Goal: Task Accomplishment & Management: Use online tool/utility

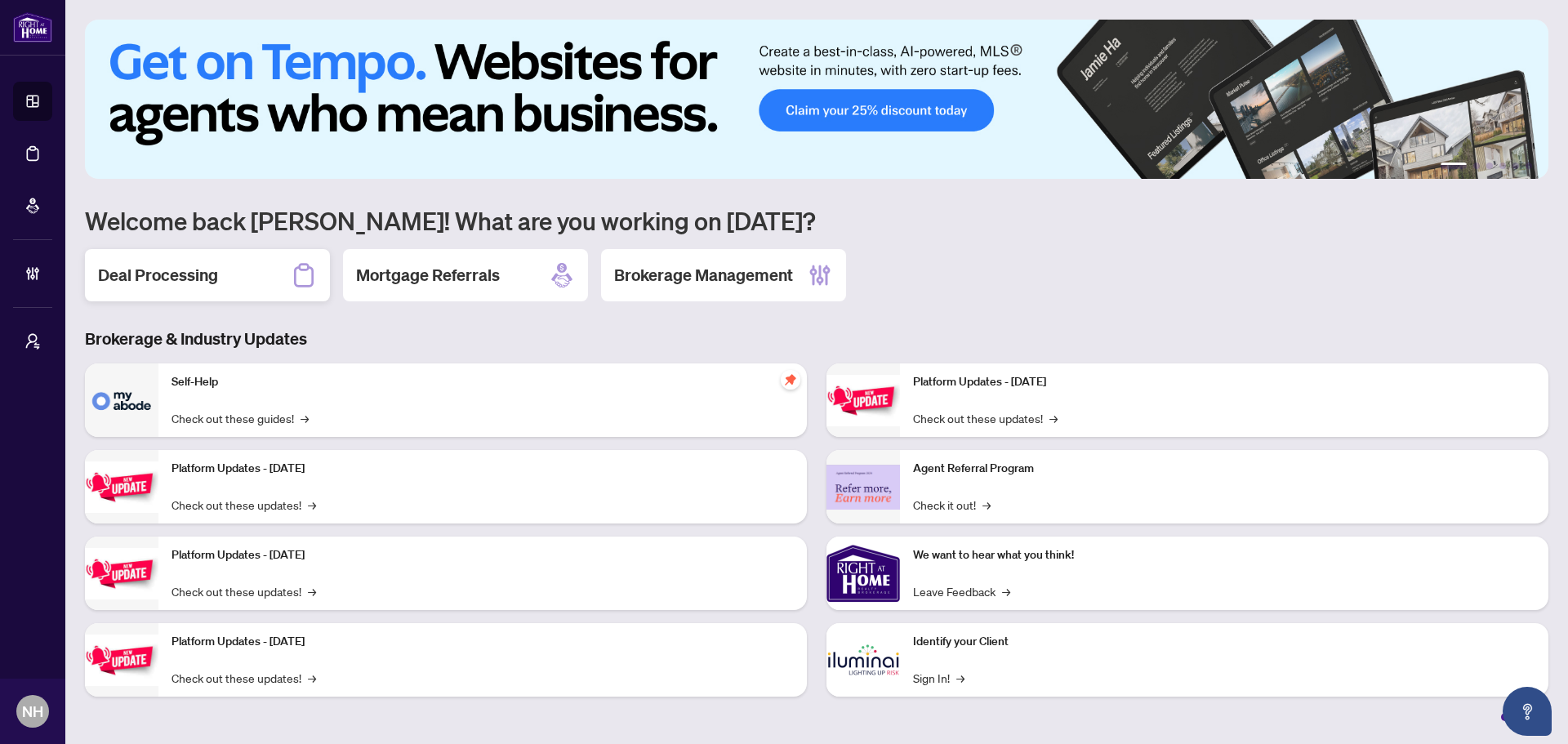
click at [195, 268] on h2 "Deal Processing" at bounding box center [158, 275] width 120 height 23
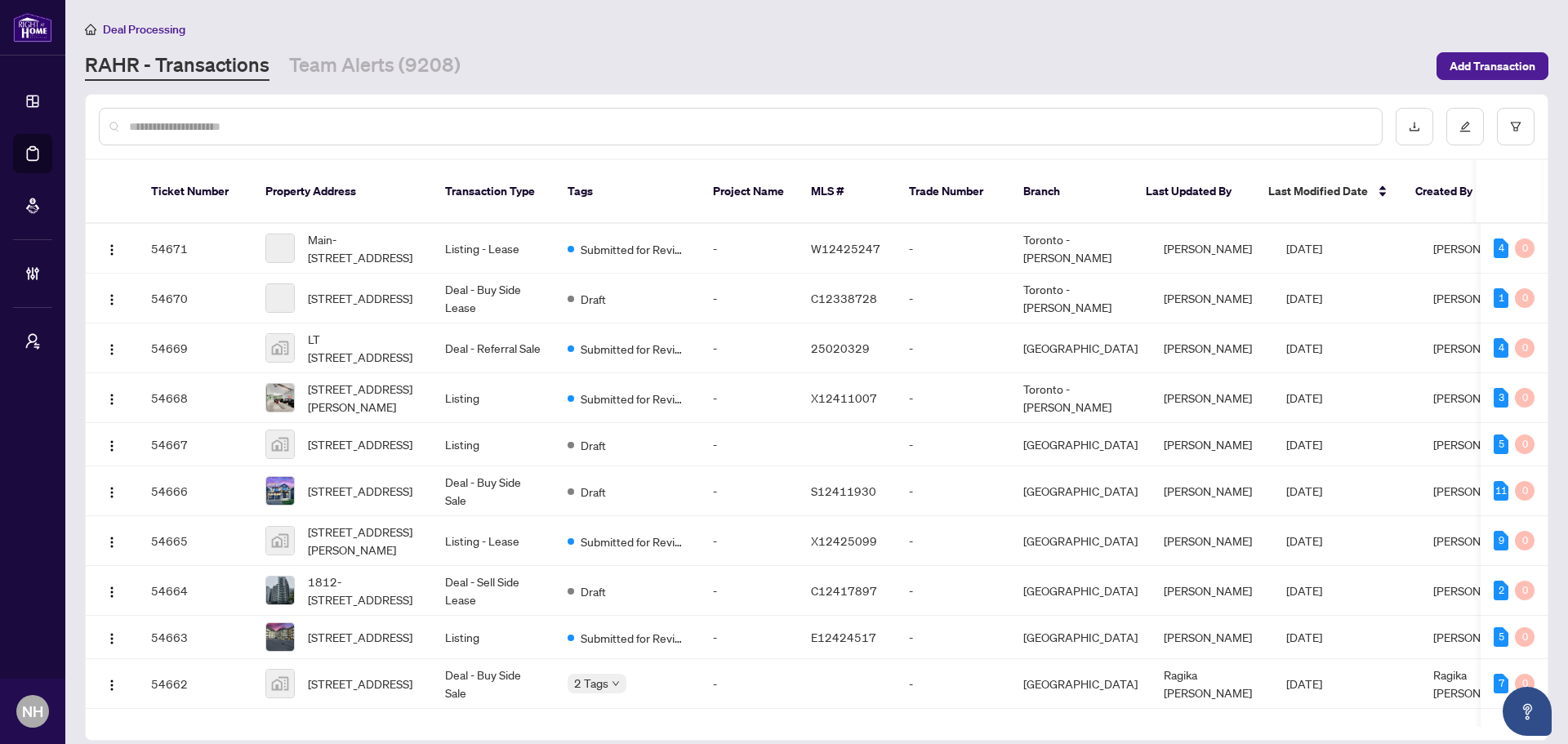
click at [245, 123] on input "text" at bounding box center [748, 126] width 1240 height 18
paste input "**********"
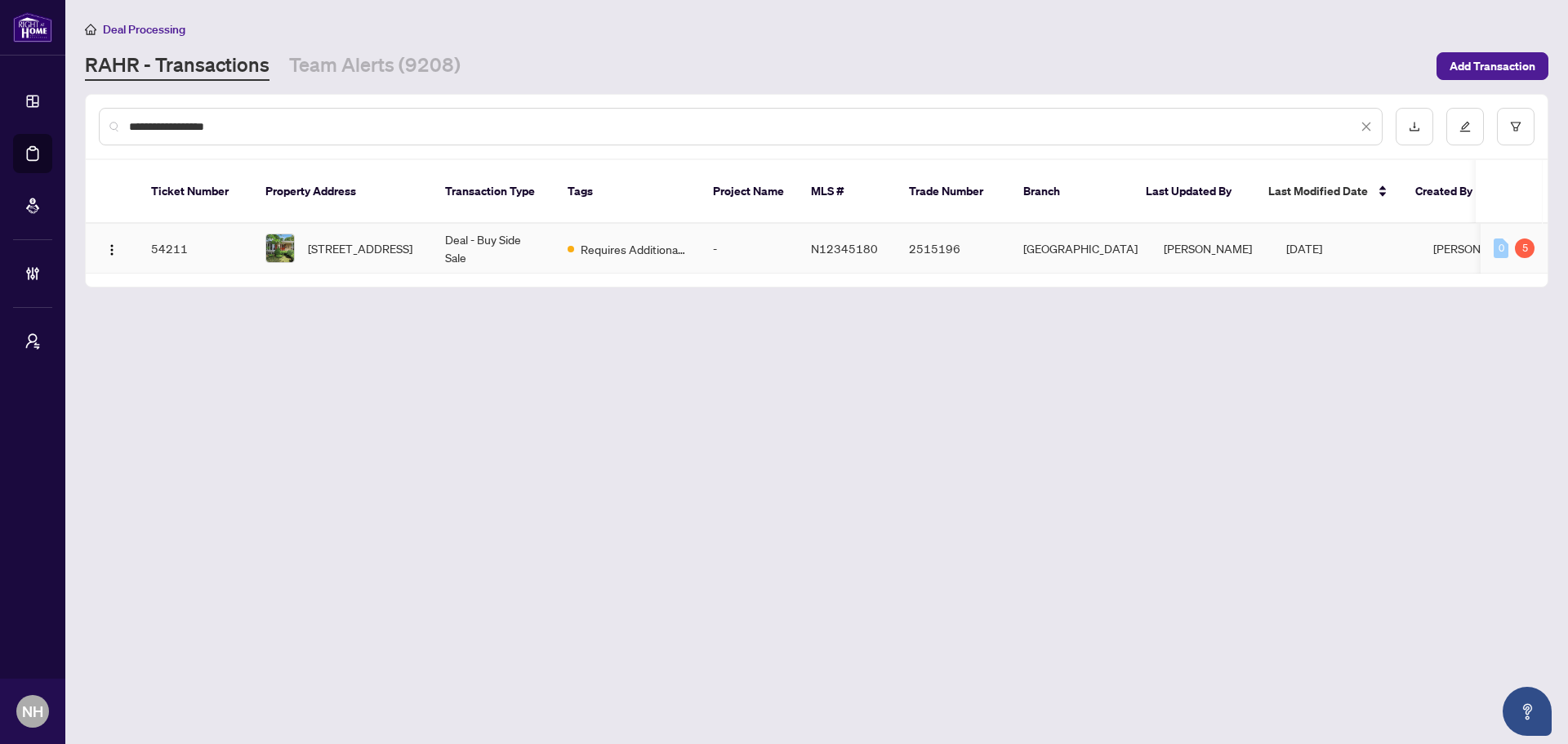
type input "**********"
click at [304, 241] on div "[STREET_ADDRESS]" at bounding box center [343, 247] width 154 height 29
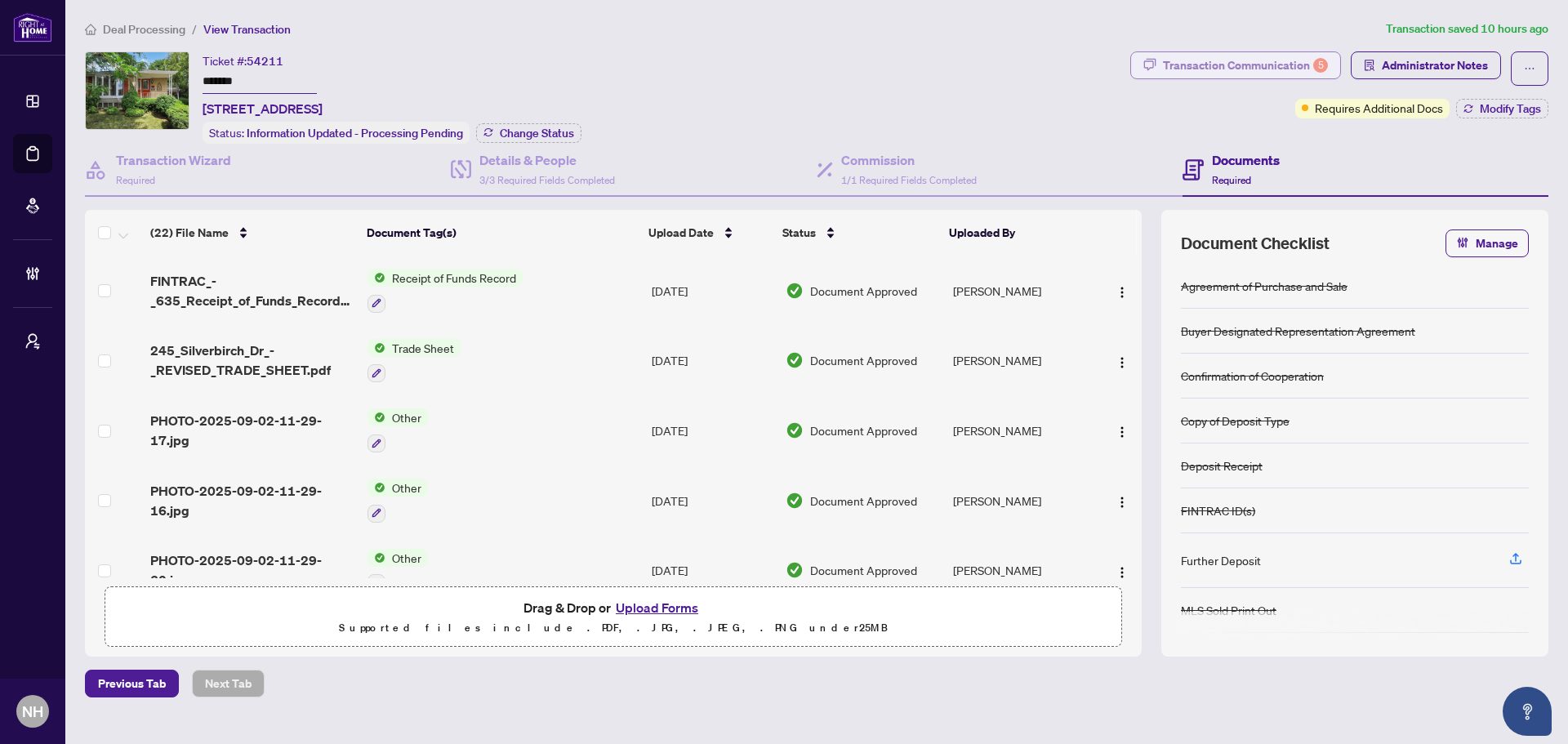
click at [1235, 67] on div "Transaction Communication 5" at bounding box center [1245, 65] width 165 height 26
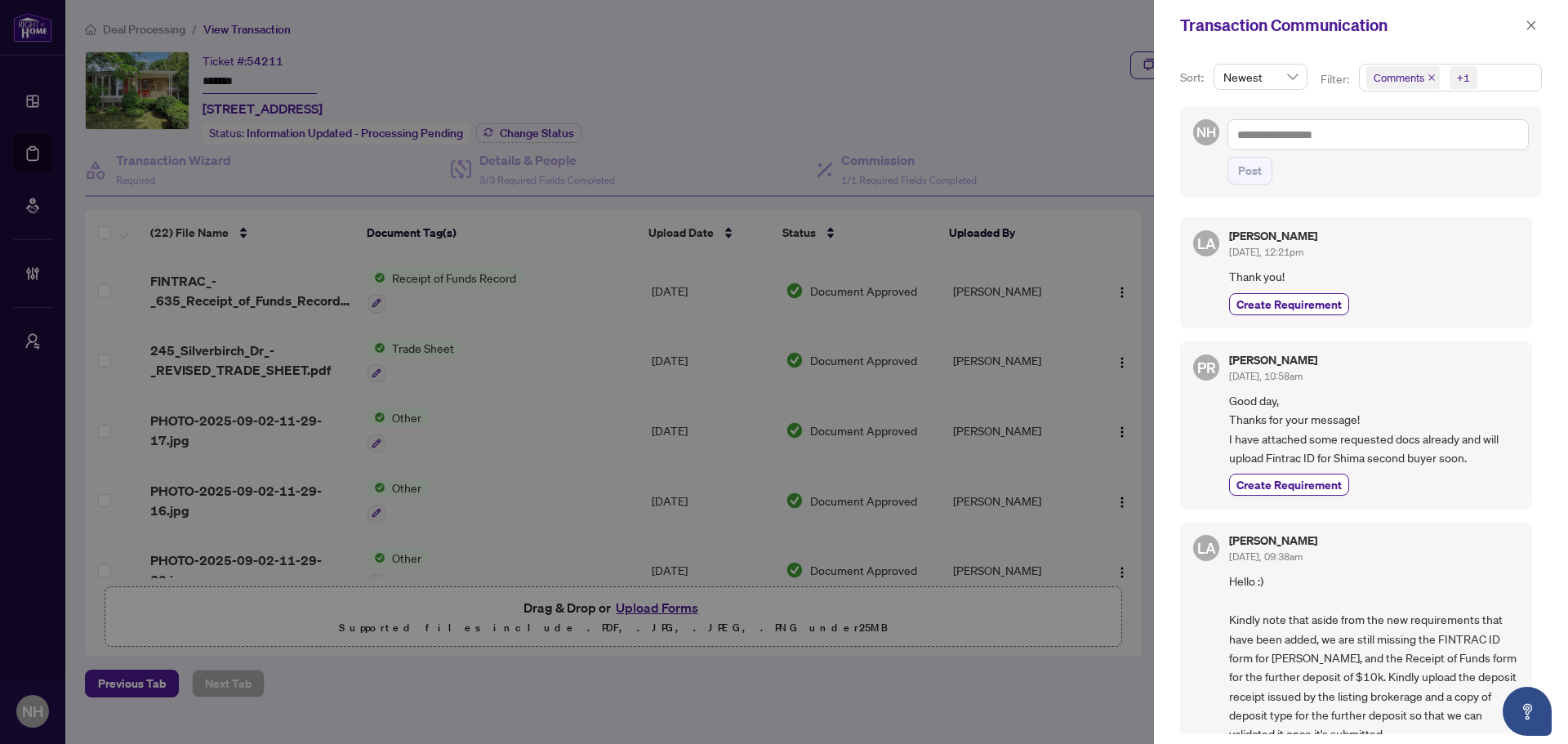
click at [1431, 79] on icon "close" at bounding box center [1432, 78] width 8 height 8
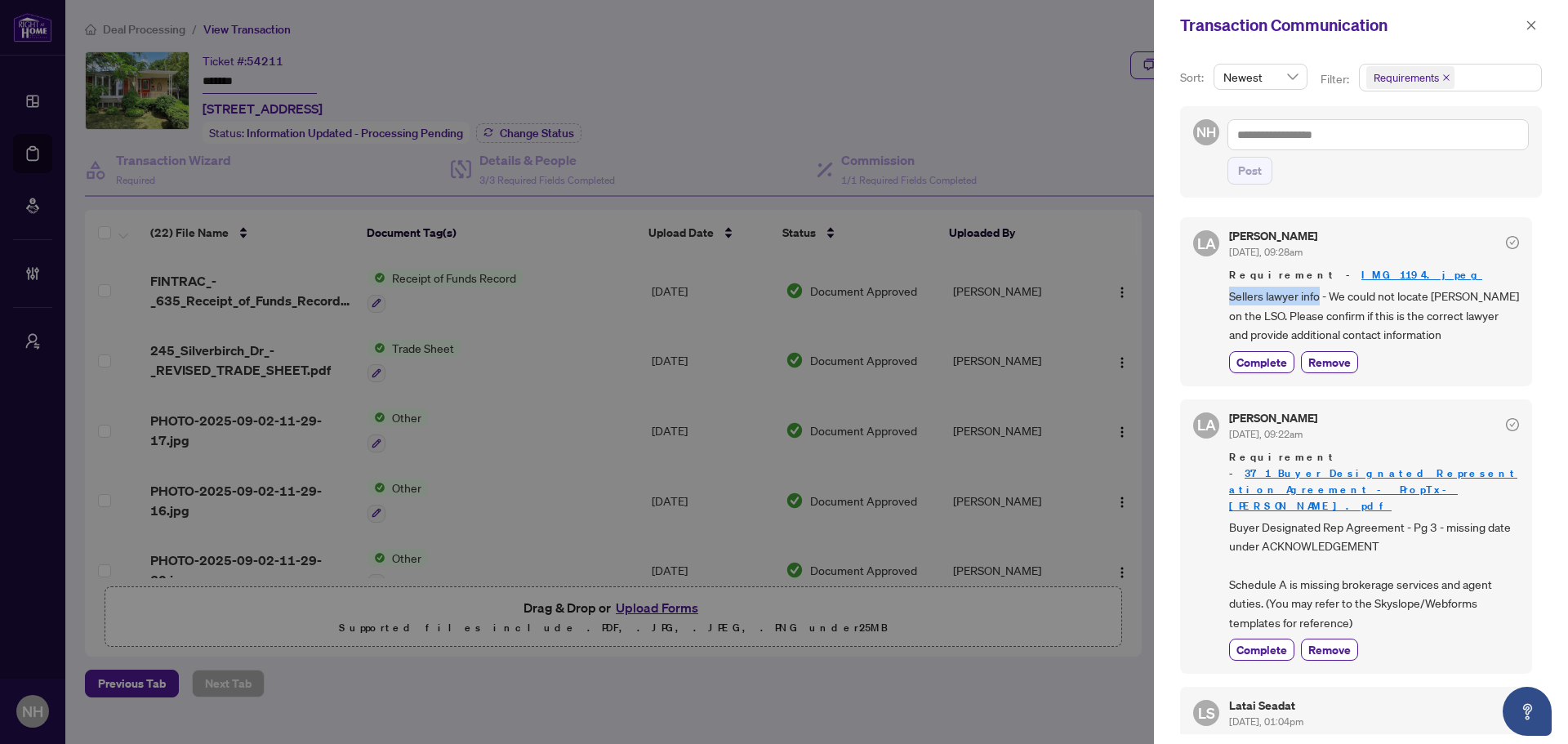
drag, startPoint x: 1218, startPoint y: 293, endPoint x: 1321, endPoint y: 298, distance: 103.1
click at [1321, 298] on div "[PERSON_NAME] Almuhanna [DATE], 09:28am Requirement - IMG_1194.jpeg Sellers law…" at bounding box center [1356, 301] width 352 height 168
copy span "Sellers lawyer info"
drag, startPoint x: 1433, startPoint y: 296, endPoint x: 1522, endPoint y: 296, distance: 89.0
click at [1522, 296] on div "[PERSON_NAME] Almuhanna [DATE], 09:28am Requirement - IMG_1194.jpeg Sellers law…" at bounding box center [1361, 471] width 362 height 527
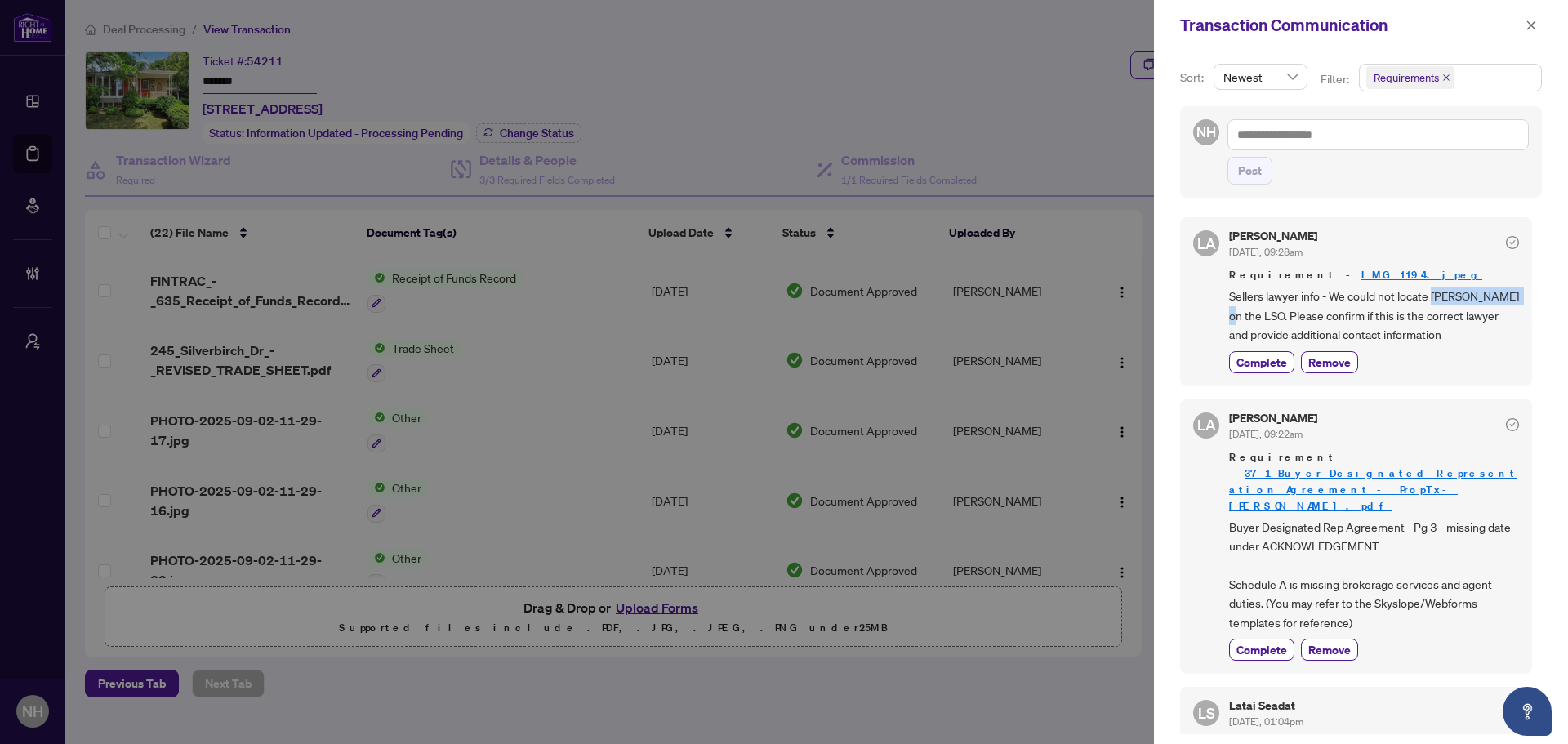
copy span "[PERSON_NAME]"
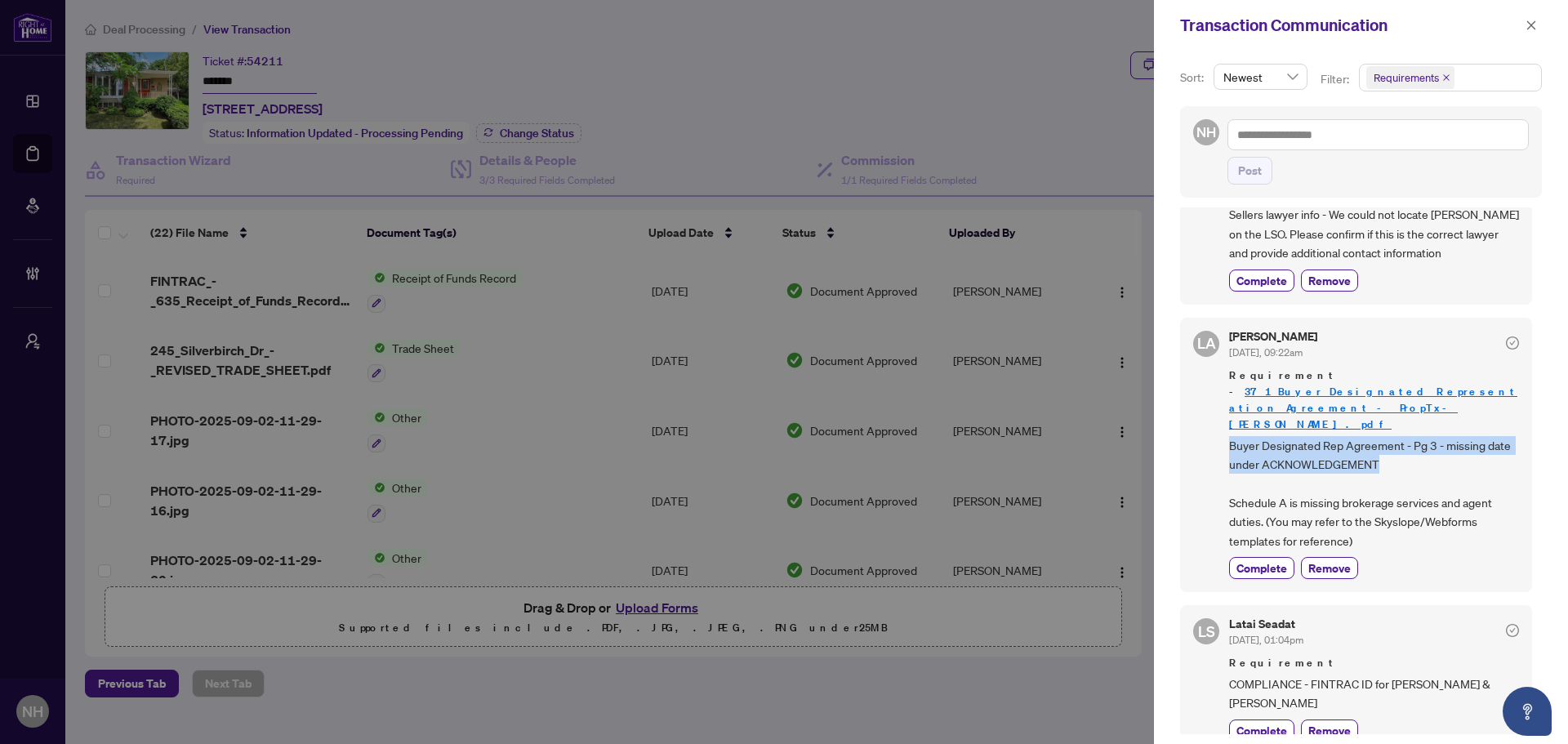
drag, startPoint x: 1221, startPoint y: 427, endPoint x: 1496, endPoint y: 446, distance: 275.7
click at [1496, 446] on div "[PERSON_NAME] Almuhanna [DATE], 09:22am Requirement - 371_Buyer_Designated_Repr…" at bounding box center [1356, 455] width 352 height 274
copy span "Buyer Designated Rep Agreement - Pg 3 - missing date under ACKNOWLEDGEMENT"
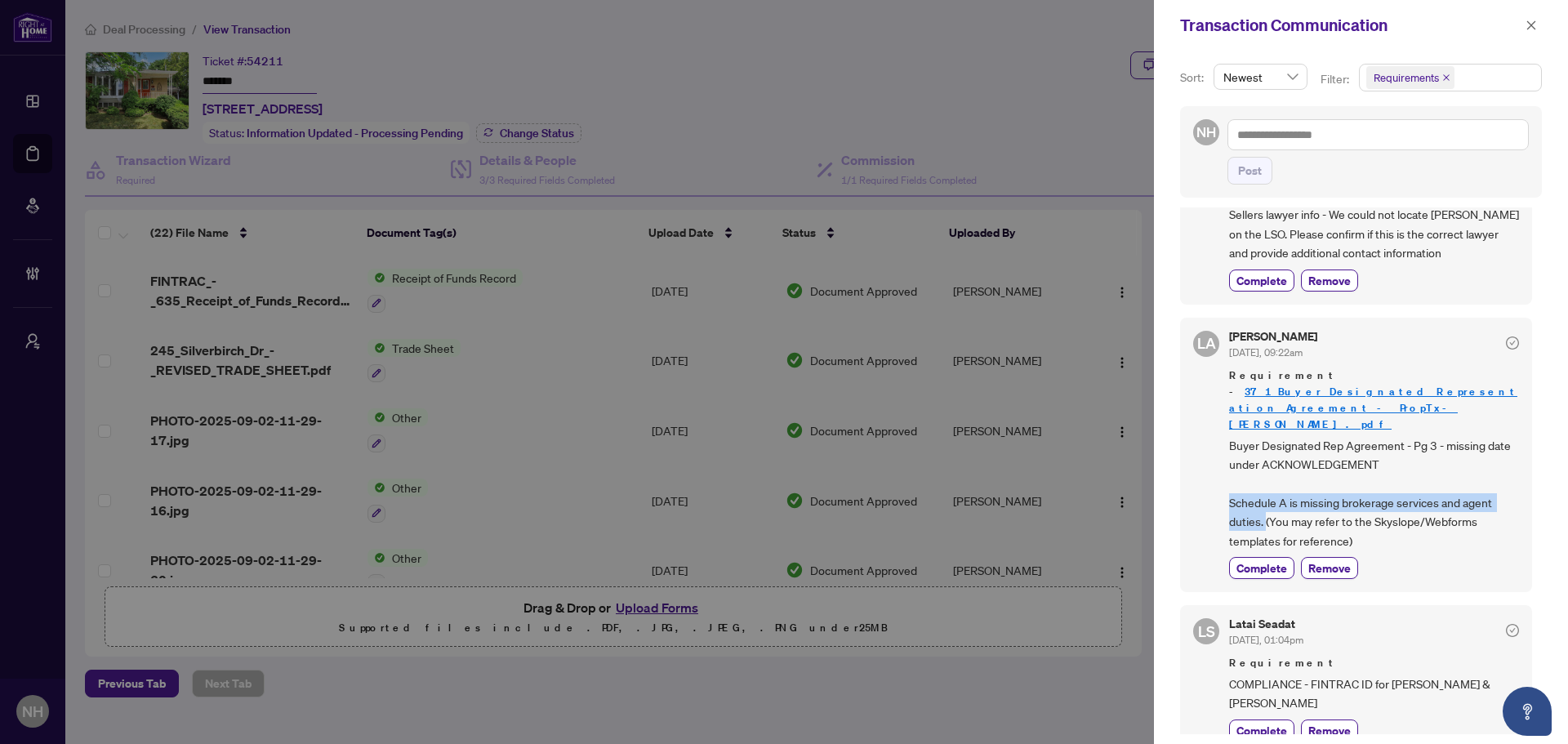
drag, startPoint x: 1229, startPoint y: 485, endPoint x: 1265, endPoint y: 507, distance: 42.2
click at [1265, 507] on span "Buyer Designated Rep Agreement - Pg 3 - missing date under ACKNOWLEDGEMENT Sche…" at bounding box center [1373, 493] width 290 height 115
copy span "Schedule A is missing brokerage services and agent duties."
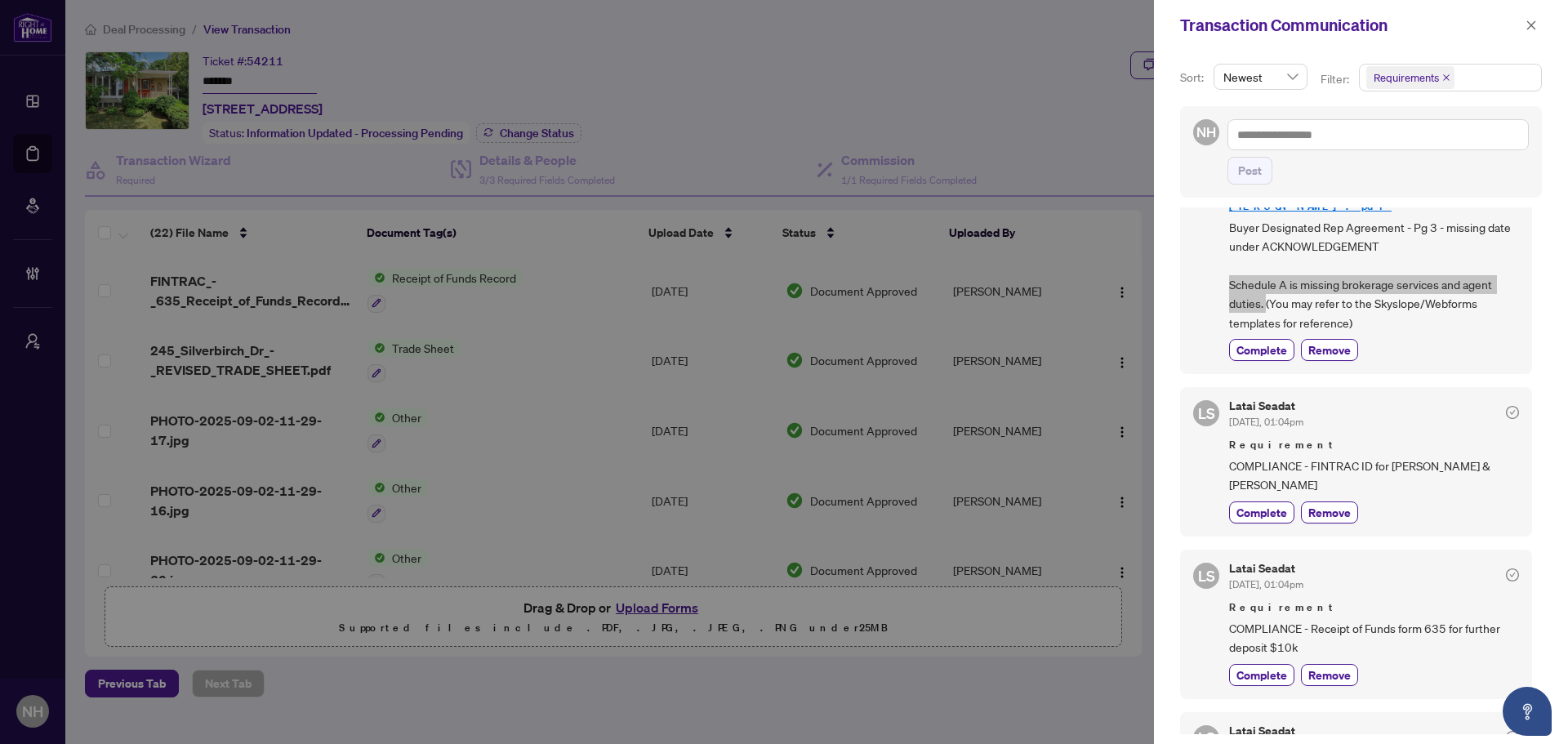
scroll to position [327, 0]
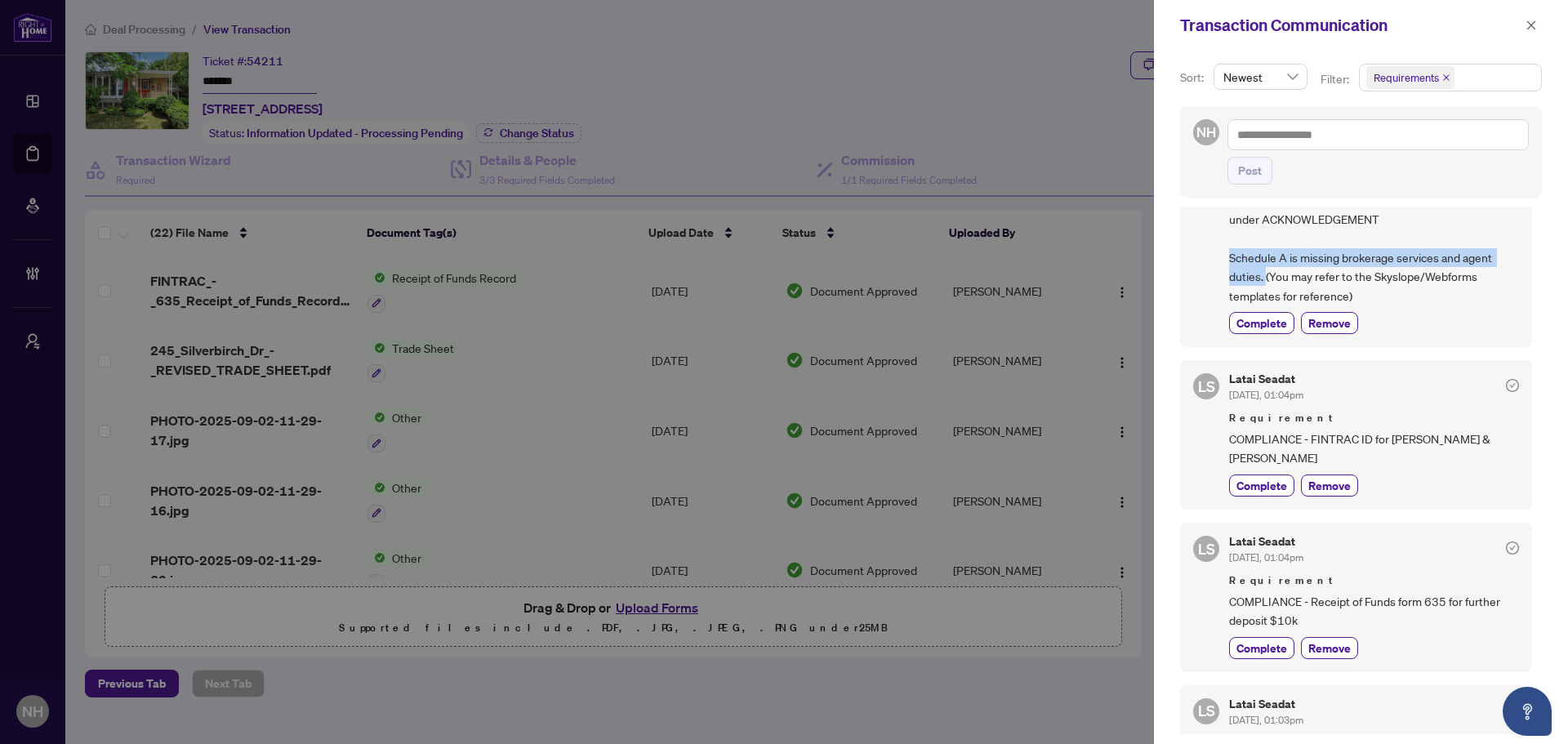
drag, startPoint x: 1226, startPoint y: 417, endPoint x: 1488, endPoint y: 436, distance: 262.7
click at [1488, 436] on div "[PERSON_NAME] Seadat [DATE], 01:04pm Requirement COMPLIANCE - FINTRAC ID for [P…" at bounding box center [1356, 435] width 352 height 150
copy span "COMPLIANCE - FINTRAC ID for [PERSON_NAME] & [PERSON_NAME]"
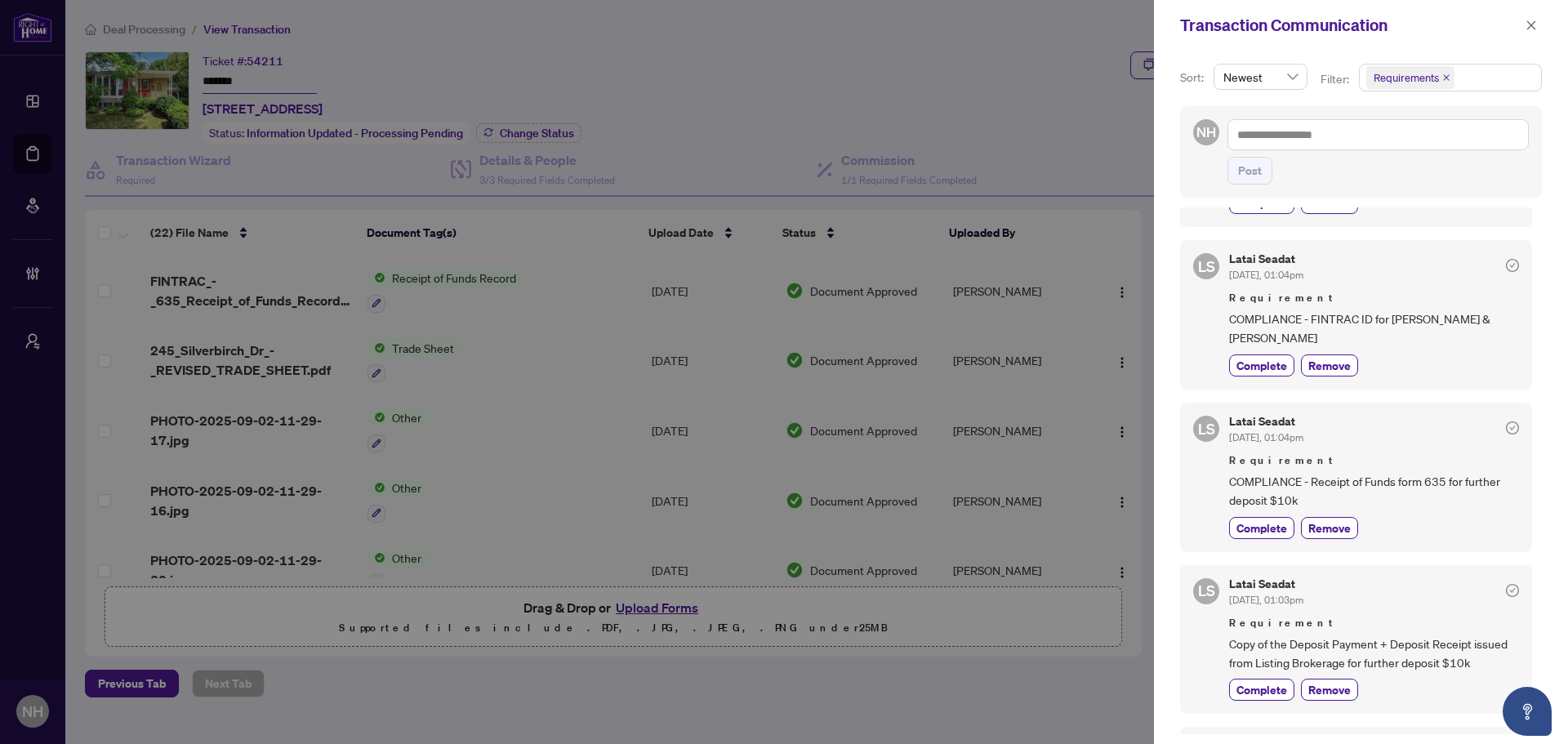
scroll to position [490, 0]
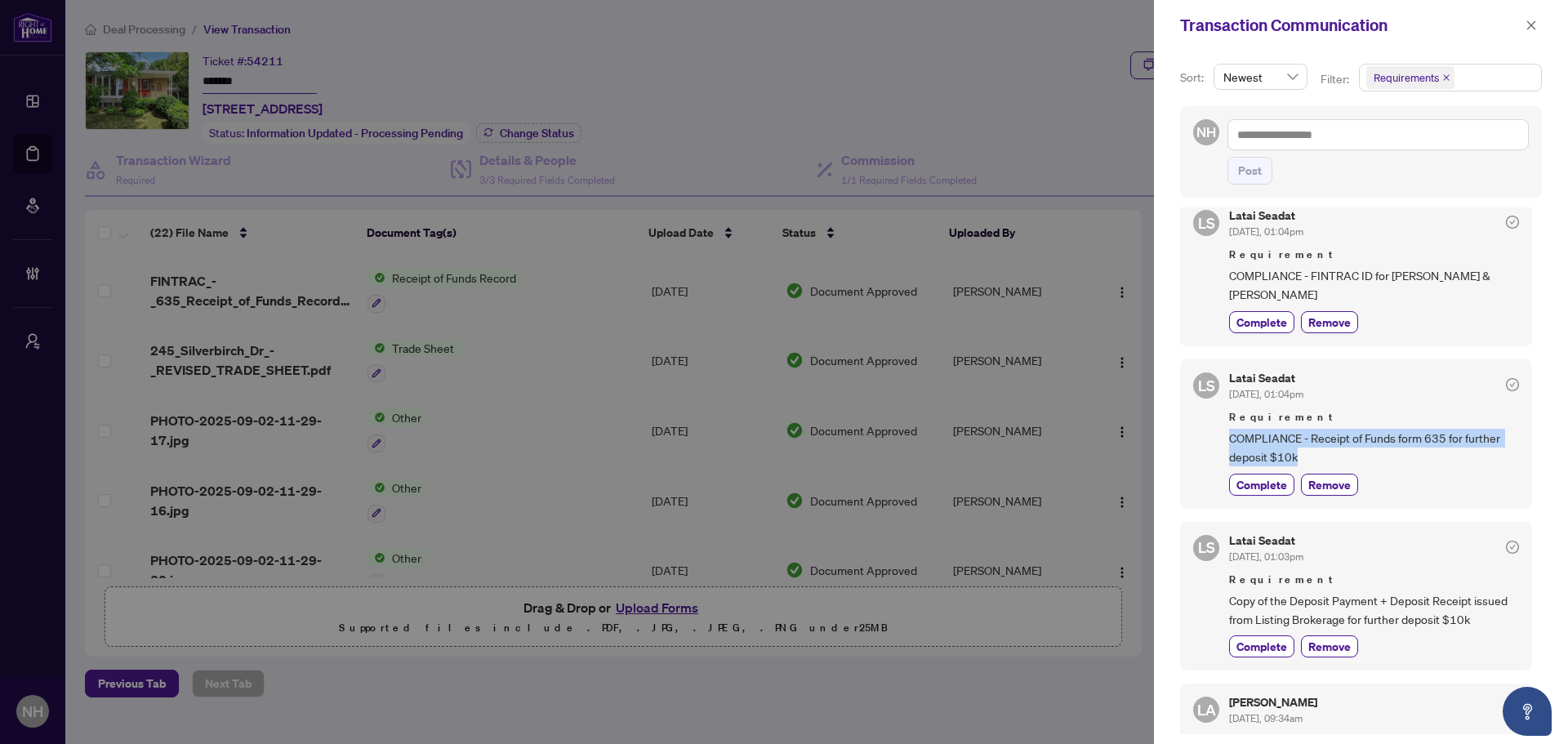
drag, startPoint x: 1223, startPoint y: 411, endPoint x: 1316, endPoint y: 441, distance: 97.7
click at [1316, 441] on div "[PERSON_NAME] Seadat [DATE], 01:04pm Requirement COMPLIANCE - Receipt of Funds …" at bounding box center [1356, 434] width 352 height 150
copy span "COMPLIANCE - Receipt of Funds form 635 for further deposit $10k"
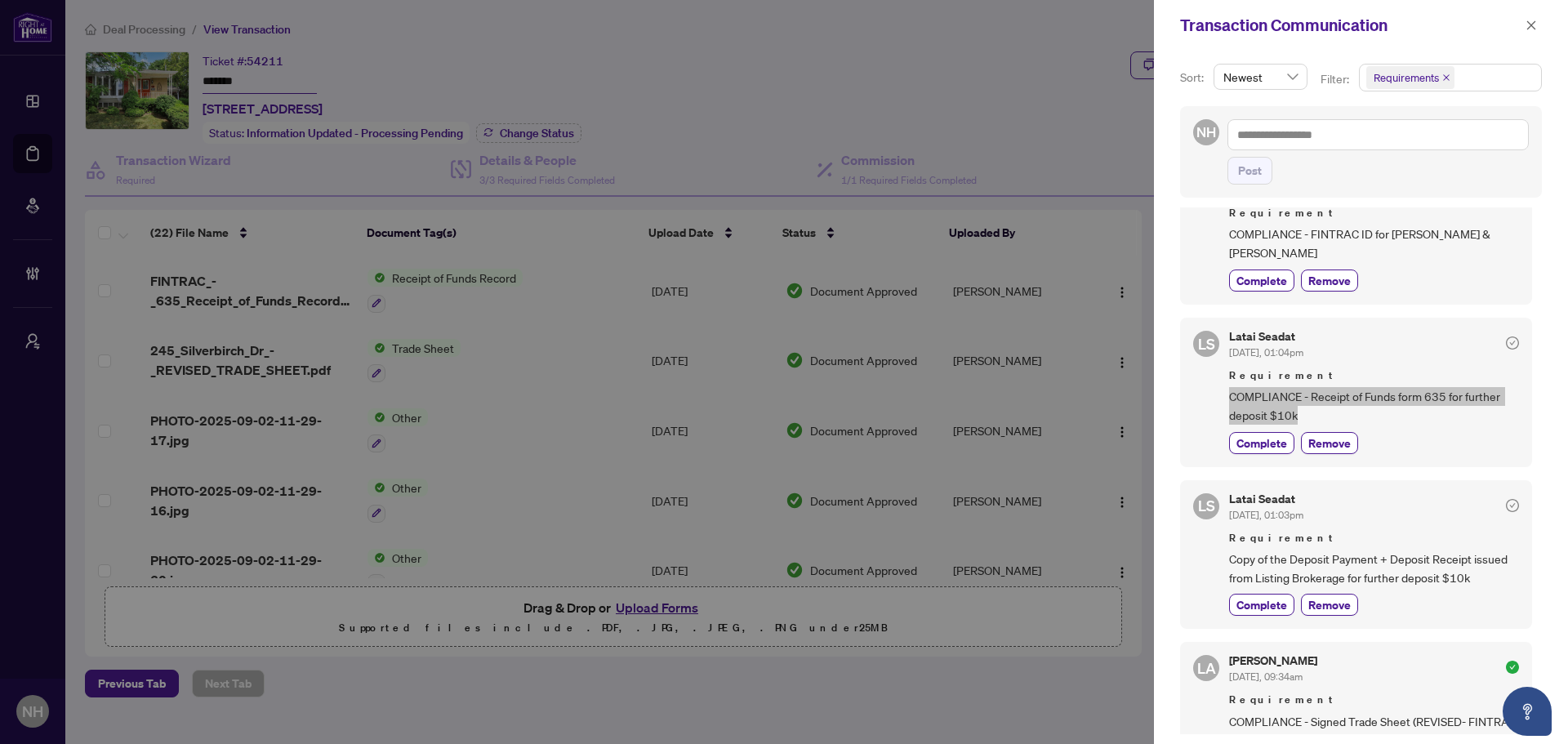
scroll to position [572, 0]
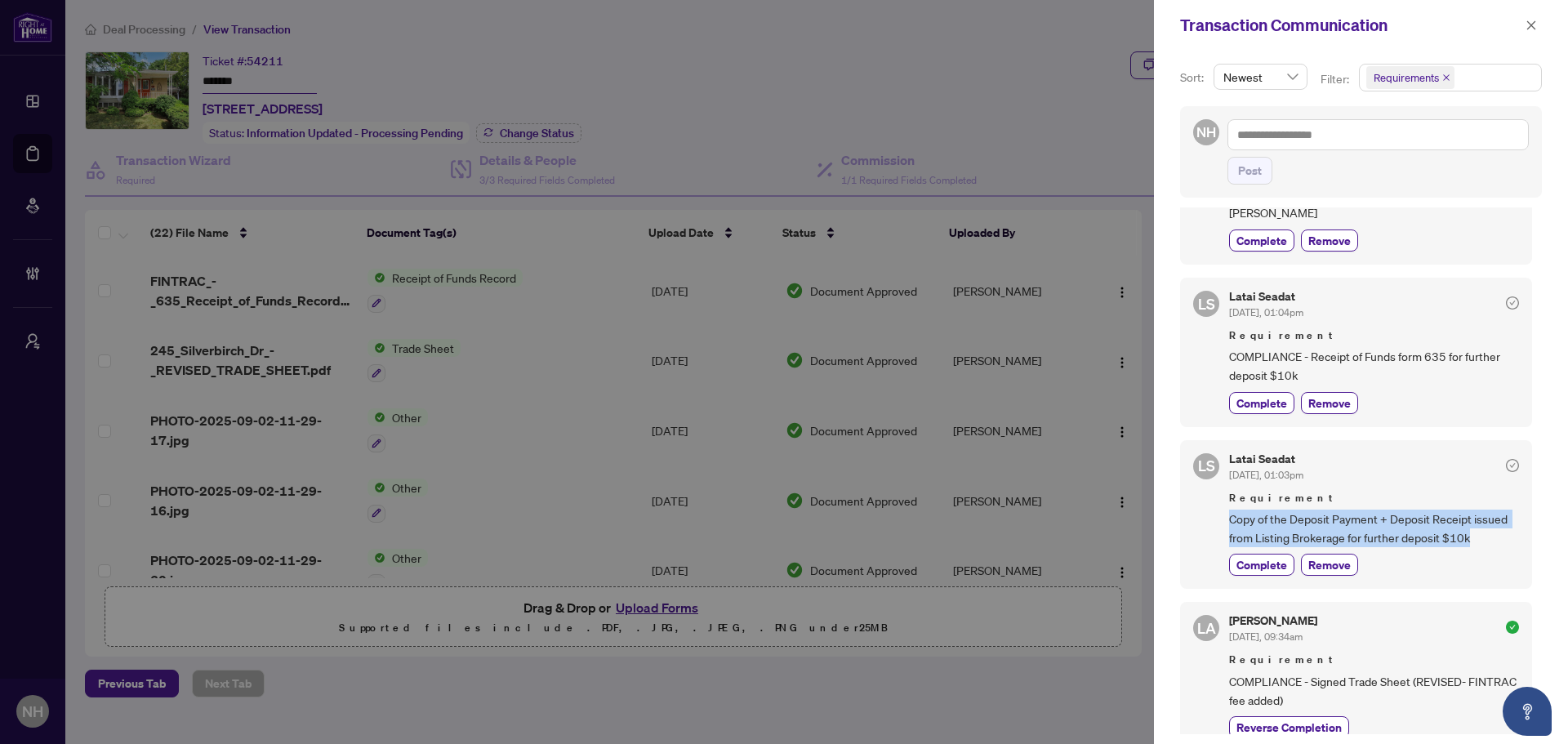
drag, startPoint x: 1224, startPoint y: 497, endPoint x: 1479, endPoint y: 530, distance: 257.1
click at [1479, 530] on div "[PERSON_NAME] Seadat [DATE], 01:03pm Requirement Copy of the Deposit Payment + …" at bounding box center [1356, 515] width 352 height 150
copy span "Copy of the Deposit Payment + Deposit Receipt issued from Listing Brokerage for…"
click at [1536, 29] on icon "close" at bounding box center [1531, 25] width 12 height 12
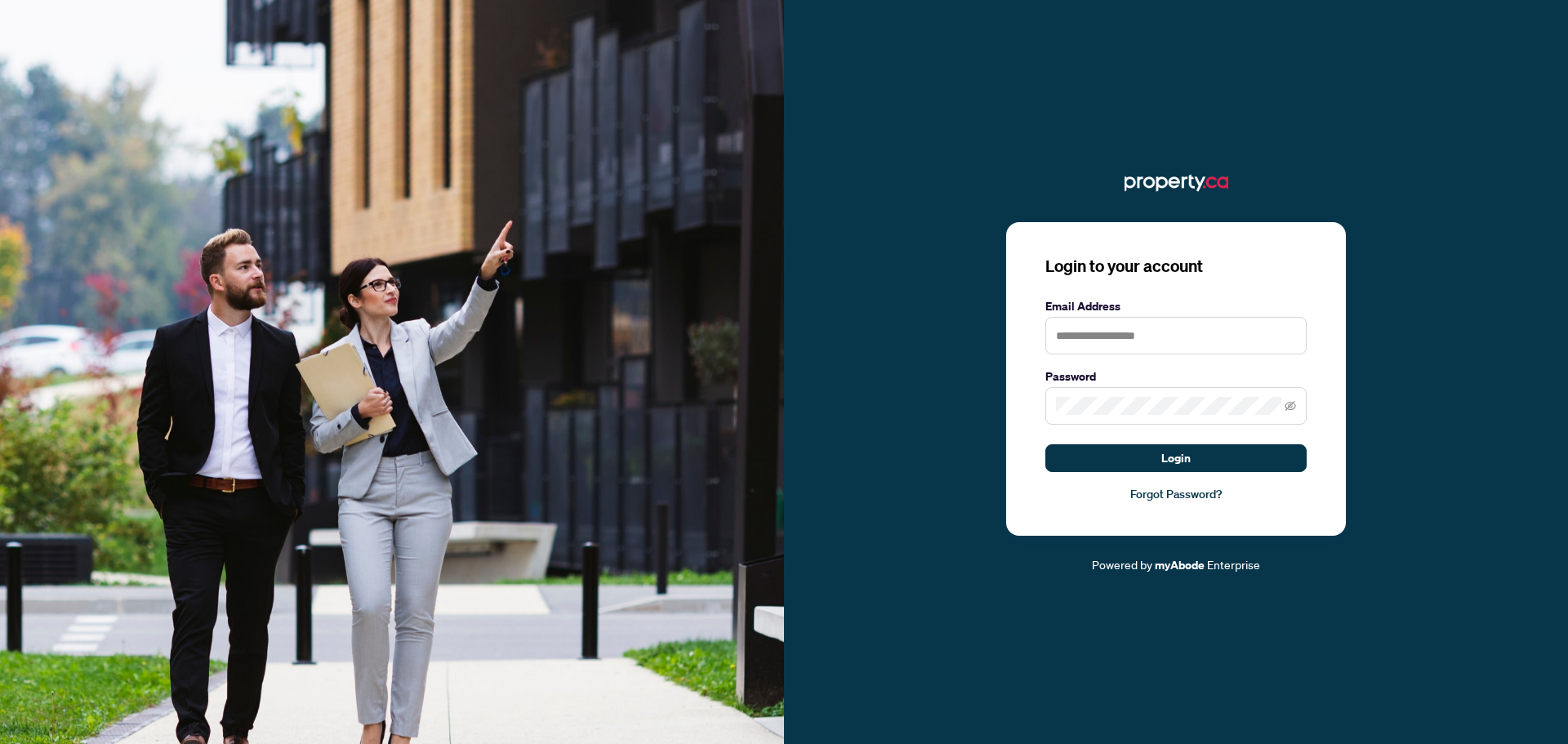
click at [1296, 338] on keeper-lock "Open Keeper Popup" at bounding box center [1286, 335] width 19 height 19
type input "**********"
click at [1191, 327] on input "**********" at bounding box center [1176, 335] width 262 height 38
drag, startPoint x: 1229, startPoint y: 338, endPoint x: 720, endPoint y: 329, distance: 509.1
click at [720, 329] on div "**********" at bounding box center [784, 372] width 1568 height 744
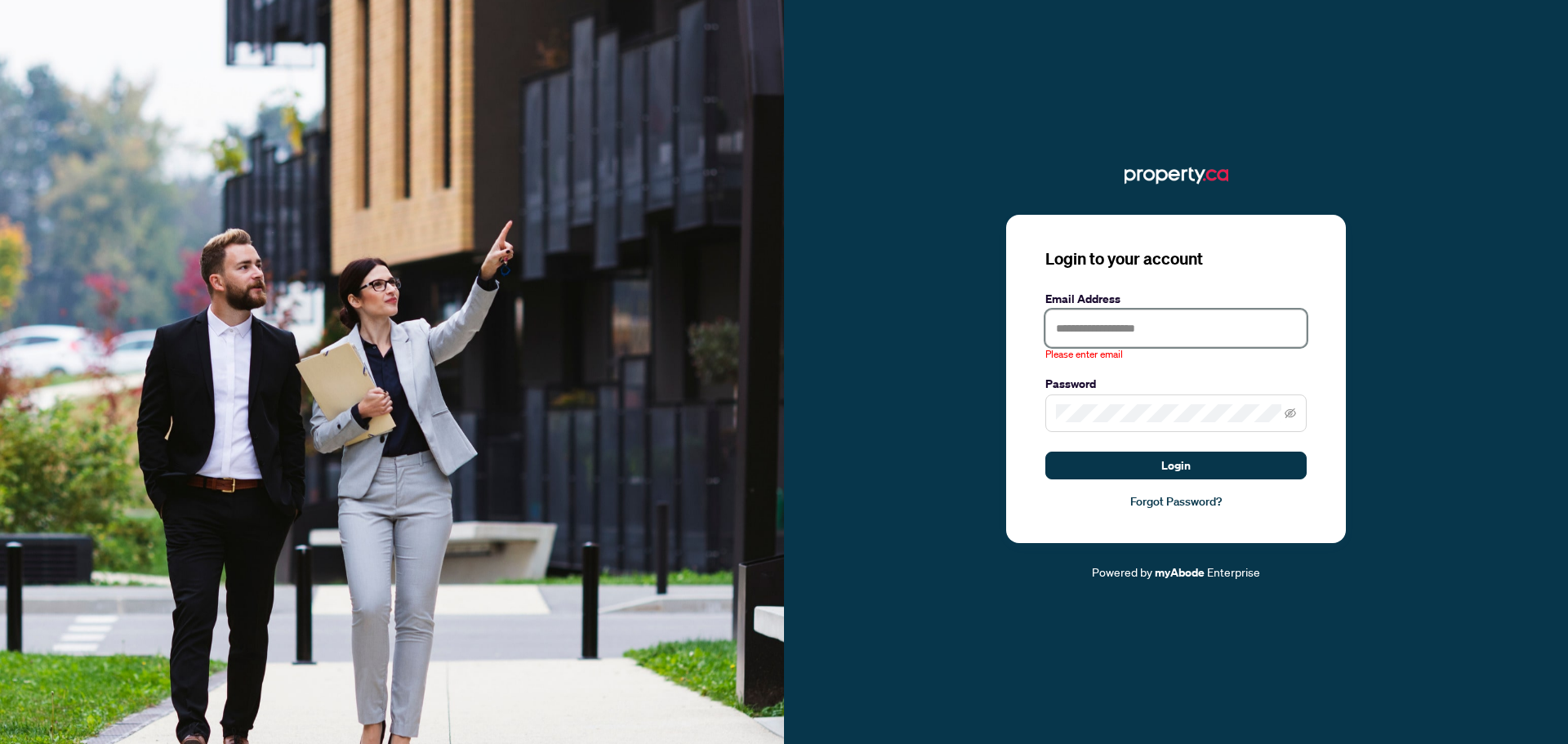
click at [1090, 327] on input "text" at bounding box center [1176, 328] width 262 height 38
paste input "**********"
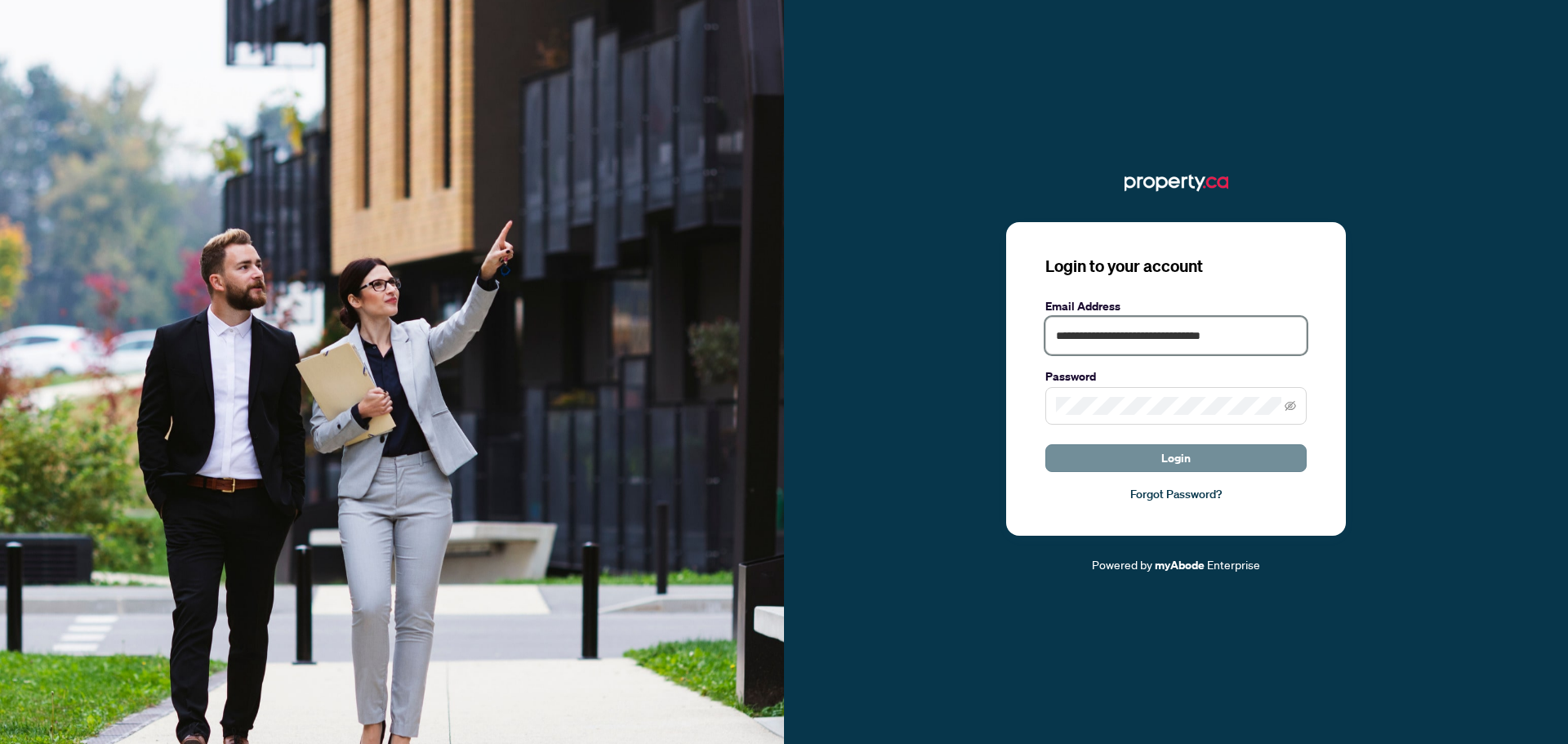
type input "**********"
click at [1209, 455] on button "Login" at bounding box center [1176, 457] width 262 height 28
